Goal: Find contact information: Find contact information

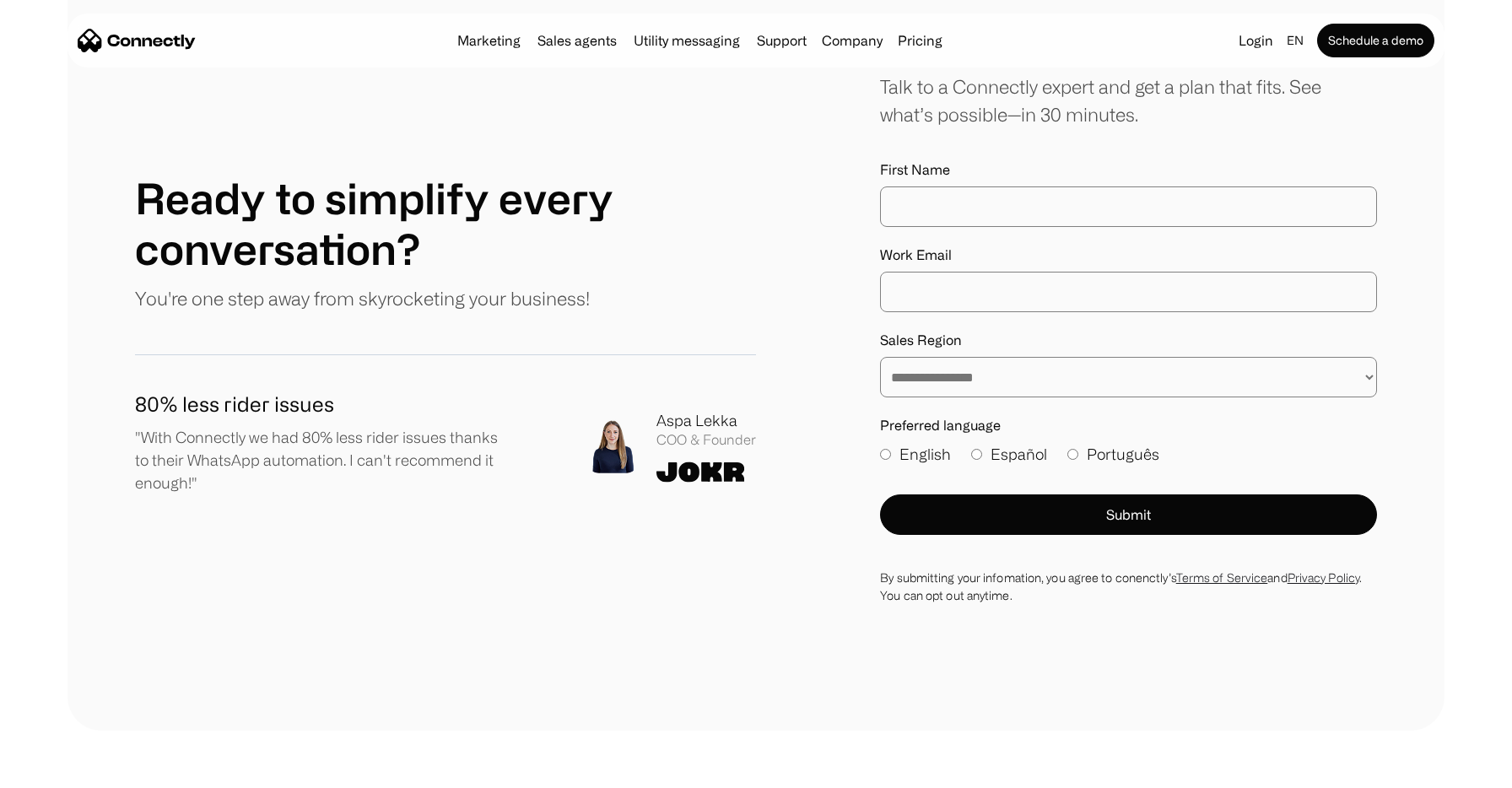
scroll to position [9429, 0]
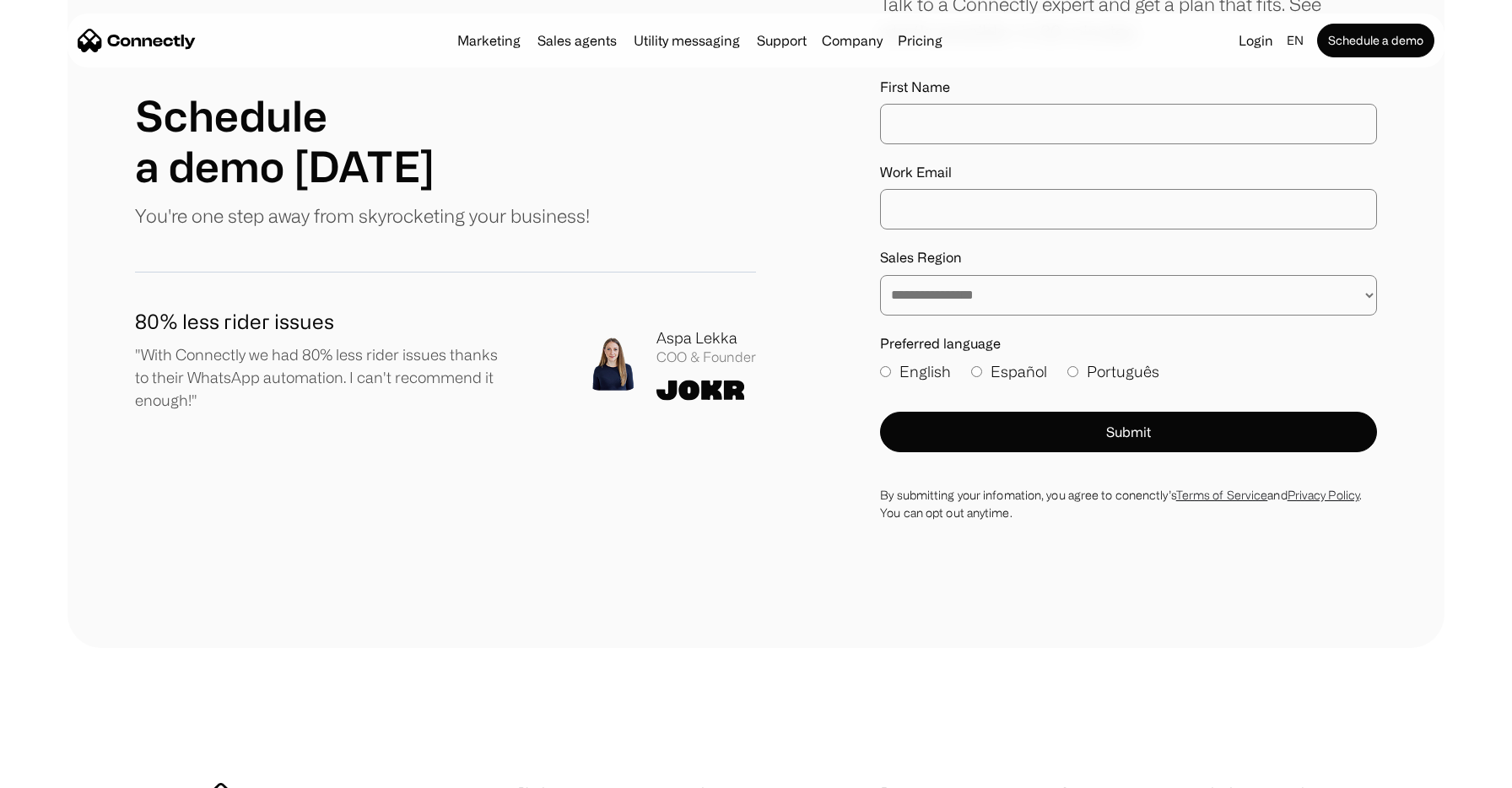
scroll to position [1087, 0]
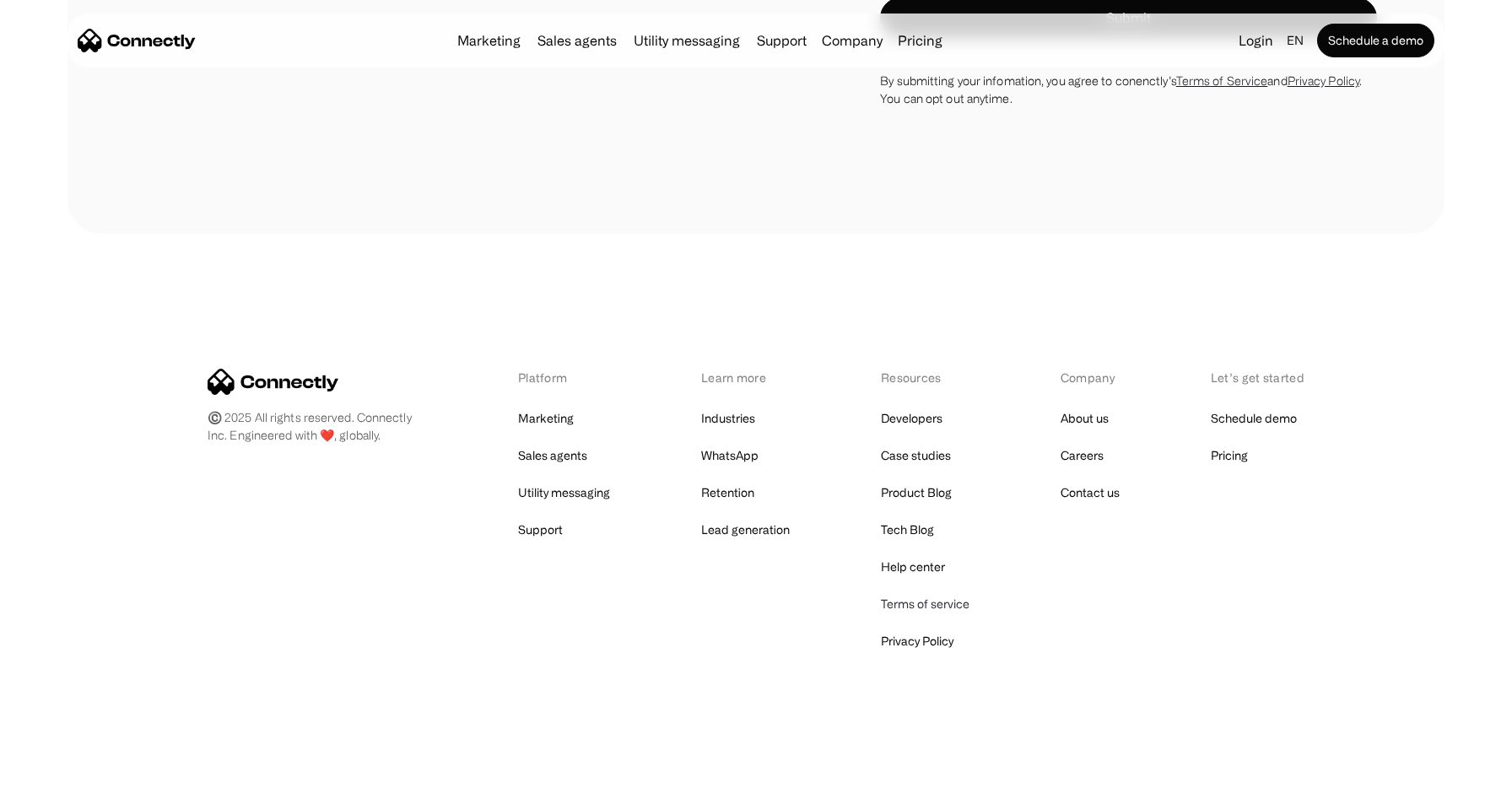
click at [916, 603] on link "Terms of service" at bounding box center [925, 604] width 89 height 23
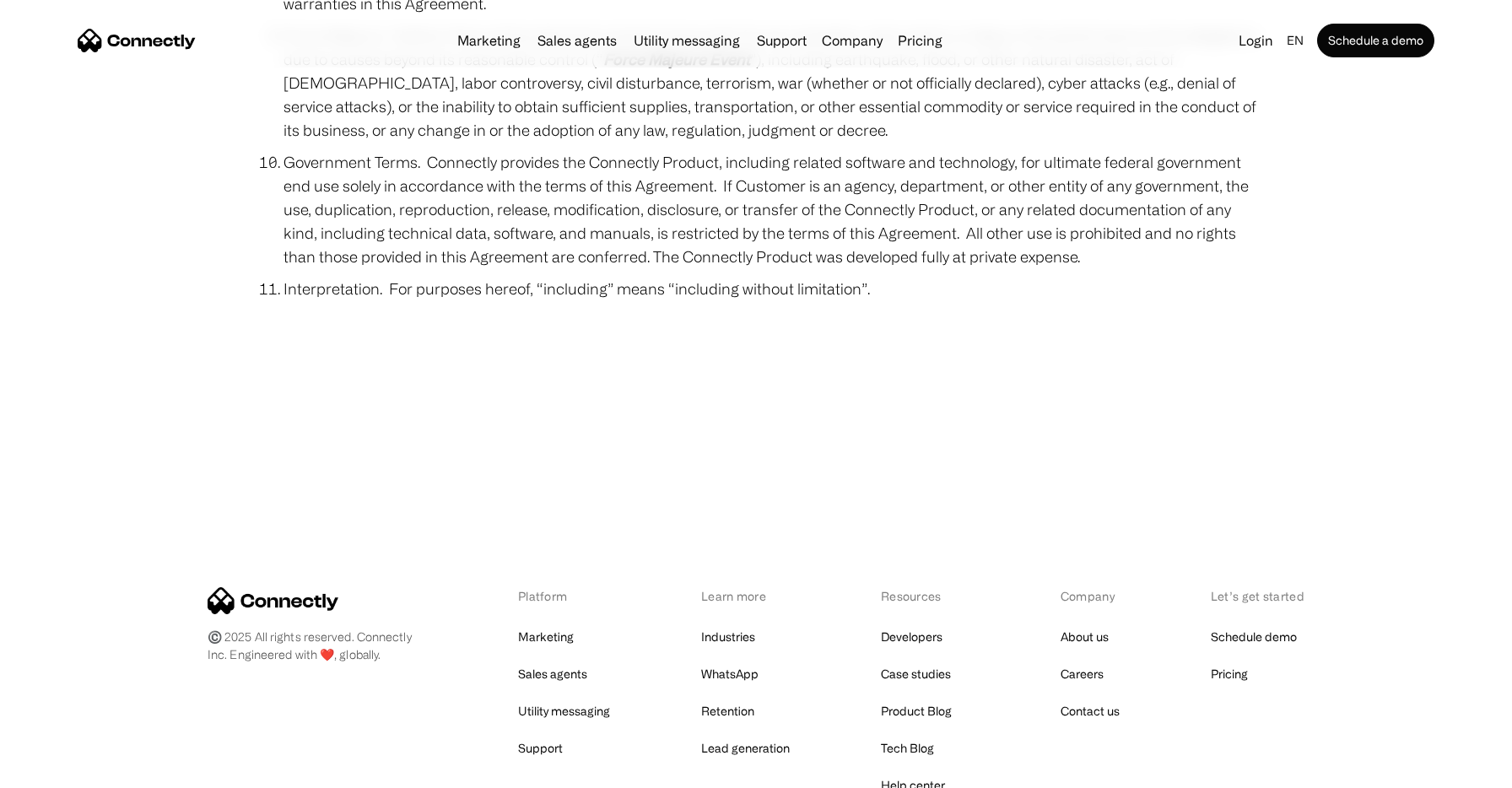
scroll to position [6172, 0]
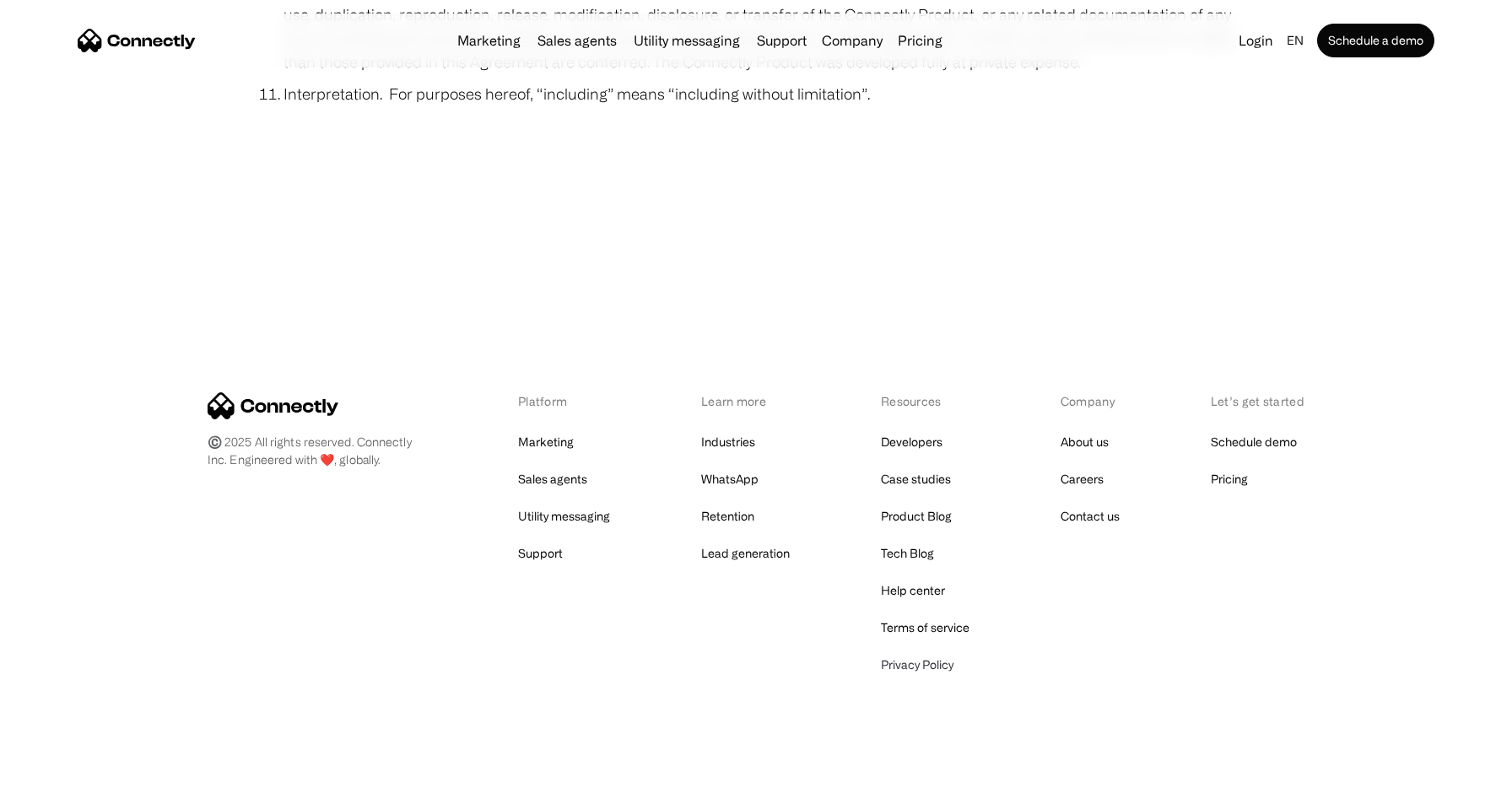
click at [912, 653] on link "Privacy Policy" at bounding box center [917, 665] width 73 height 23
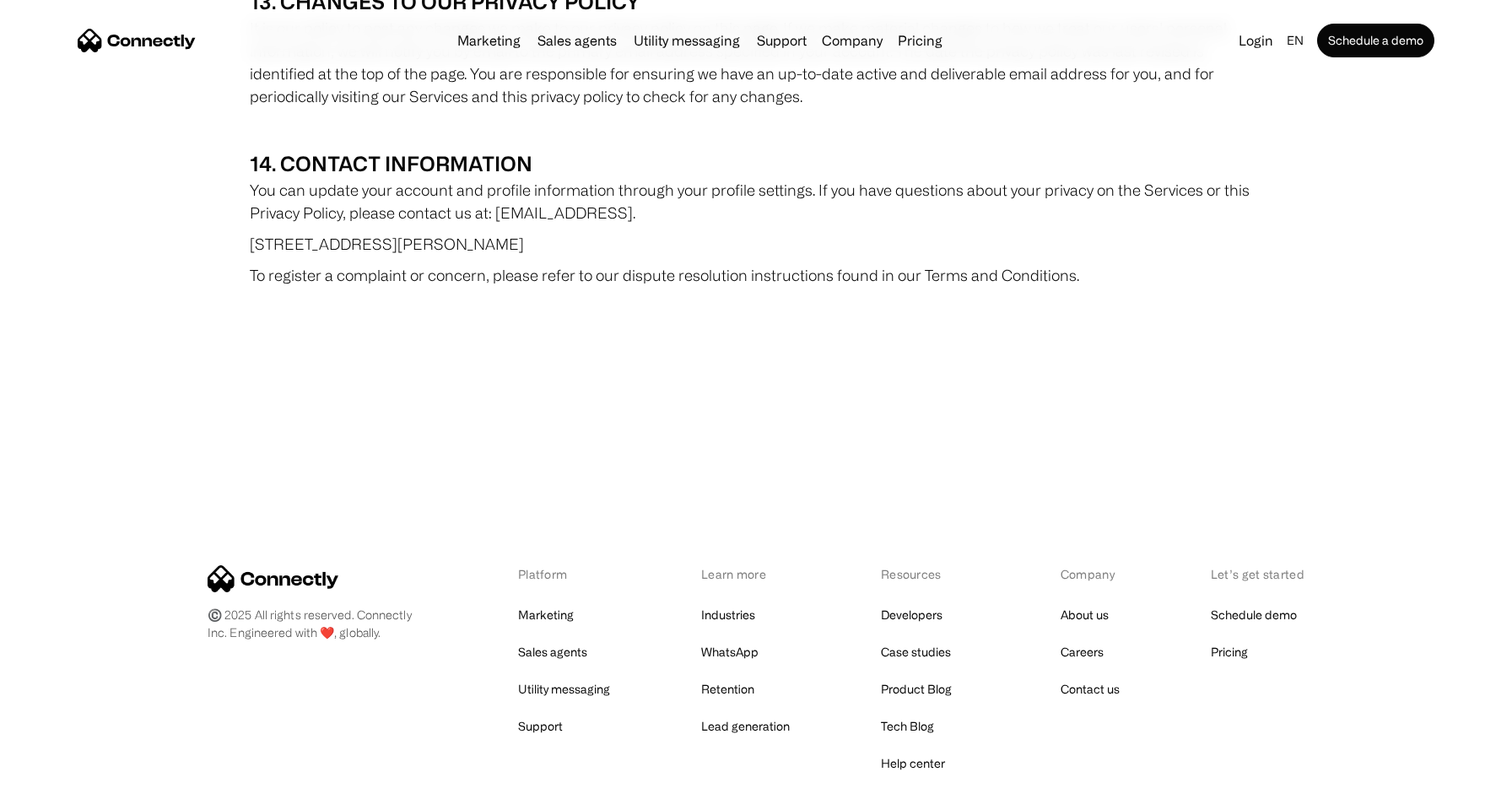
scroll to position [9645, 0]
drag, startPoint x: 381, startPoint y: 155, endPoint x: 244, endPoint y: 155, distance: 137.0
copy p "601 Marshall Street"
click at [527, 234] on p "601 Marshall Street, Redwood City CA 94063, United States" at bounding box center [756, 246] width 1013 height 23
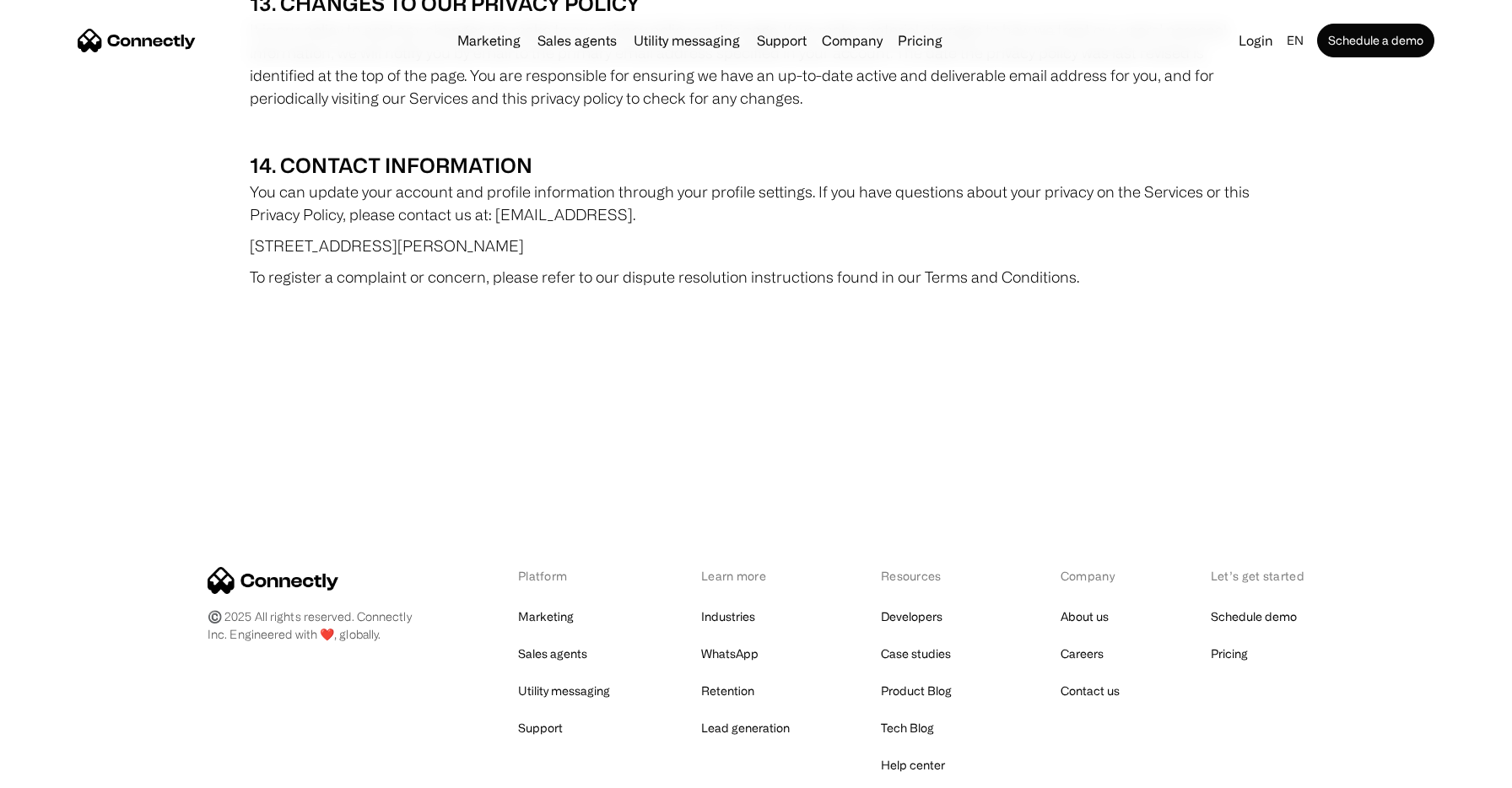
click at [527, 234] on p "601 Marshall Street, Redwood City CA 94063, United States" at bounding box center [756, 246] width 1013 height 23
copy p "94063"
